Goal: Information Seeking & Learning: Learn about a topic

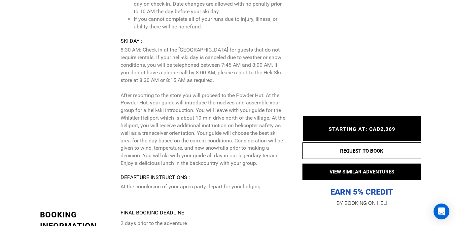
scroll to position [1340, 0]
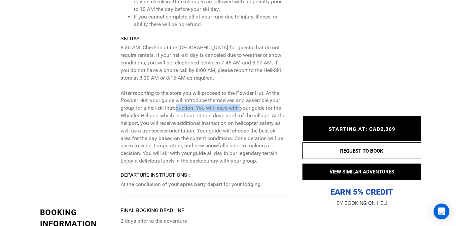
drag, startPoint x: 238, startPoint y: 102, endPoint x: 172, endPoint y: 103, distance: 65.7
click at [172, 103] on p "8:30 AM: Check-in at the [GEOGRAPHIC_DATA] for guests that do not require renta…" at bounding box center [203, 104] width 167 height 121
click at [170, 109] on p "8:30 AM: Check-in at the [GEOGRAPHIC_DATA] for guests that do not require renta…" at bounding box center [203, 104] width 167 height 121
drag, startPoint x: 234, startPoint y: 107, endPoint x: 158, endPoint y: 106, distance: 75.9
click at [158, 106] on p "8:30 AM: Check-in at the [GEOGRAPHIC_DATA] for guests that do not require renta…" at bounding box center [203, 104] width 167 height 121
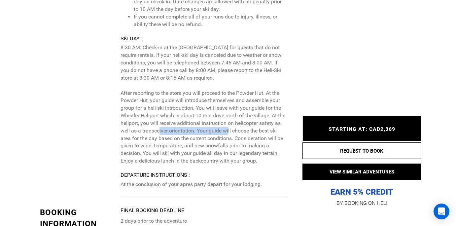
drag, startPoint x: 228, startPoint y: 124, endPoint x: 156, endPoint y: 124, distance: 71.9
click at [156, 124] on p "8:30 AM: Check-in at the [GEOGRAPHIC_DATA] for guests that do not require renta…" at bounding box center [203, 104] width 167 height 121
click at [212, 135] on p "8:30 AM: Check-in at the [GEOGRAPHIC_DATA] for guests that do not require renta…" at bounding box center [203, 104] width 167 height 121
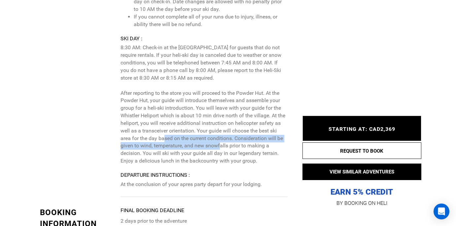
drag, startPoint x: 217, startPoint y: 135, endPoint x: 162, endPoint y: 133, distance: 55.1
click at [162, 133] on p "8:30 AM: Check-in at the [GEOGRAPHIC_DATA] for guests that do not require renta…" at bounding box center [203, 104] width 167 height 121
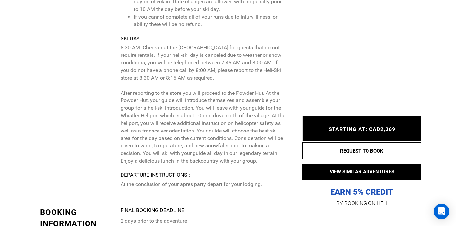
click at [190, 119] on p "8:30 AM: Check-in at the [GEOGRAPHIC_DATA] for guests that do not require renta…" at bounding box center [203, 104] width 167 height 121
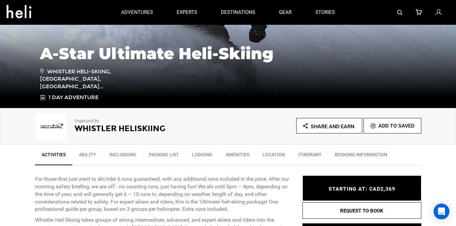
scroll to position [0, 0]
